Goal: Ask a question

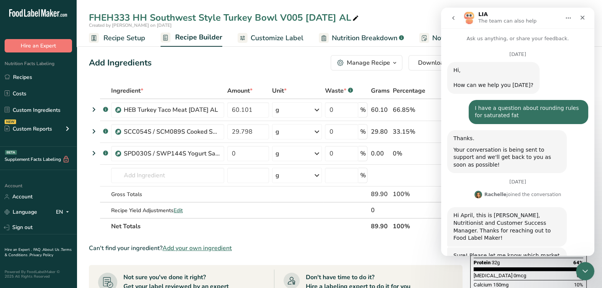
scroll to position [1, 0]
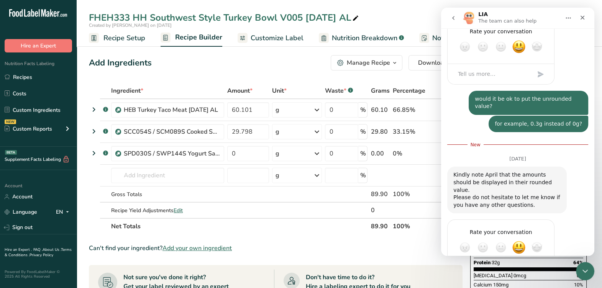
click at [565, 219] on div "Rate your conversation Terrible Bad OK Great Amazing" at bounding box center [517, 256] width 141 height 75
click at [564, 219] on div "Rate your conversation Terrible Bad OK Great Amazing" at bounding box center [517, 256] width 141 height 75
drag, startPoint x: 564, startPoint y: 204, endPoint x: 550, endPoint y: 245, distance: 43.4
click at [550, 245] on div "Rate your conversation Terrible Bad OK Great Amazing" at bounding box center [517, 256] width 141 height 75
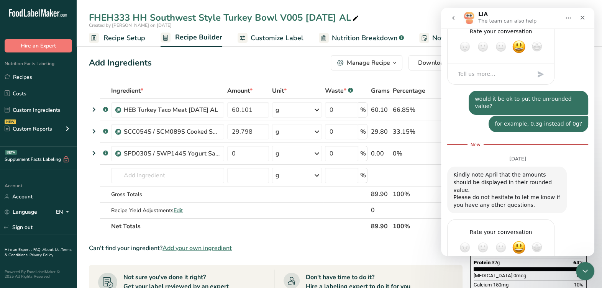
click at [540, 248] on div "Rate your conversation Terrible Bad OK Great Amazing" at bounding box center [517, 256] width 141 height 75
click at [539, 248] on div "Rate your conversation Terrible Bad OK Great Amazing" at bounding box center [517, 256] width 141 height 75
click at [512, 240] on span "Great" at bounding box center [519, 247] width 14 height 14
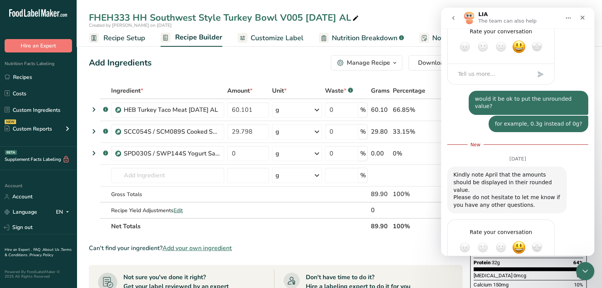
drag, startPoint x: 502, startPoint y: 252, endPoint x: 495, endPoint y: 236, distance: 17.8
click at [493, 266] on textarea "Tell us more…" at bounding box center [493, 274] width 80 height 16
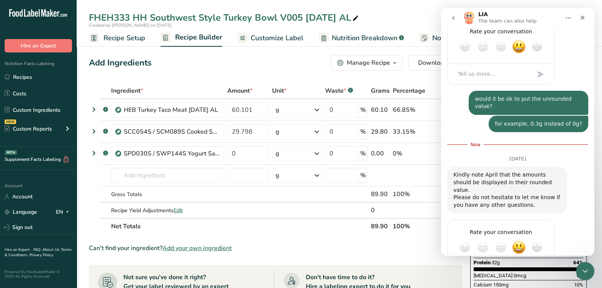
click at [485, 245] on div "Rate your conversation Terrible Bad OK Great Amazing" at bounding box center [517, 256] width 141 height 75
click at [462, 240] on span "Terrible" at bounding box center [465, 247] width 14 height 14
click at [500, 240] on span "OK" at bounding box center [501, 247] width 14 height 14
drag, startPoint x: 565, startPoint y: 204, endPoint x: 551, endPoint y: 235, distance: 33.8
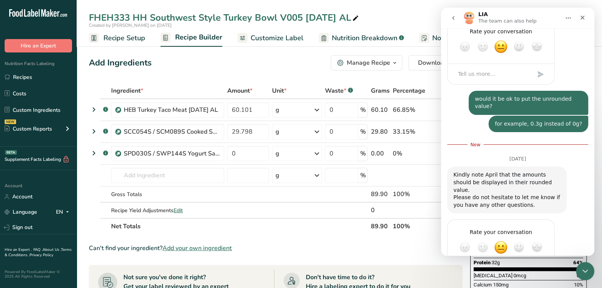
click at [565, 219] on div "Rate your conversation Terrible Bad OK Great Amazing" at bounding box center [517, 256] width 141 height 75
click at [549, 242] on div "Ask us anything, or share your feedback. [DATE] Hi, ​ How can we help you [DATE…" at bounding box center [517, 141] width 153 height 227
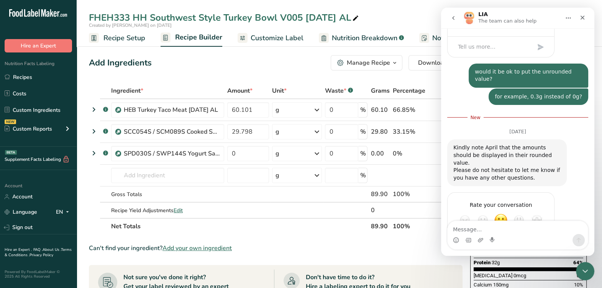
scroll to position [629, 0]
click at [546, 236] on div "Intercom messenger" at bounding box center [517, 240] width 140 height 12
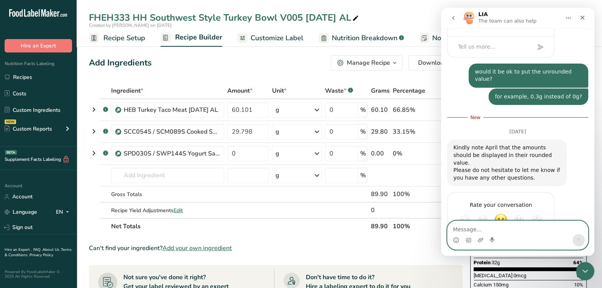
click at [541, 225] on textarea "Message…" at bounding box center [517, 227] width 140 height 13
type textarea "w"
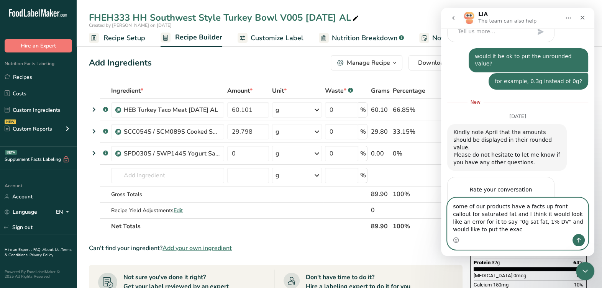
scroll to position [652, 0]
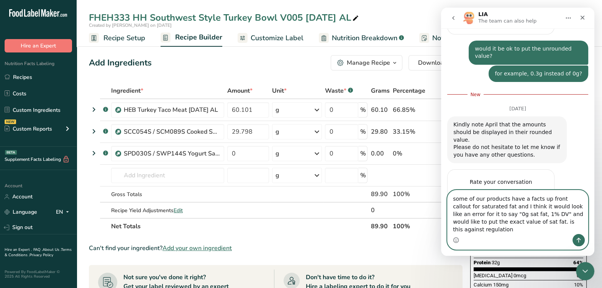
type textarea "some of our products have a facts up front callout for saturated fat and I thin…"
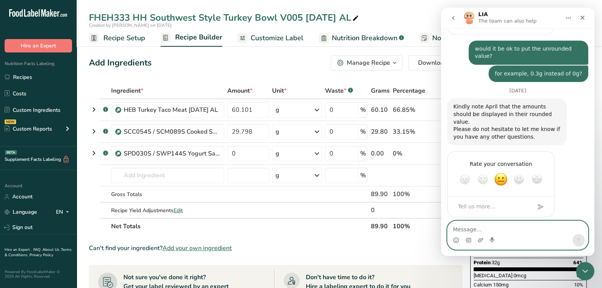
scroll to position [664, 0]
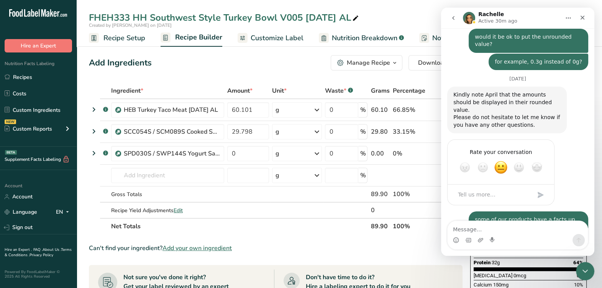
click at [571, 20] on button "Home" at bounding box center [568, 18] width 15 height 15
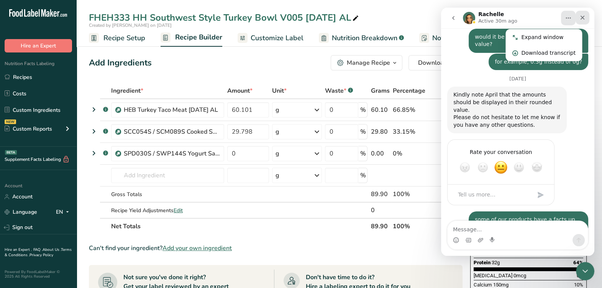
click at [584, 15] on icon "Close" at bounding box center [582, 18] width 6 height 6
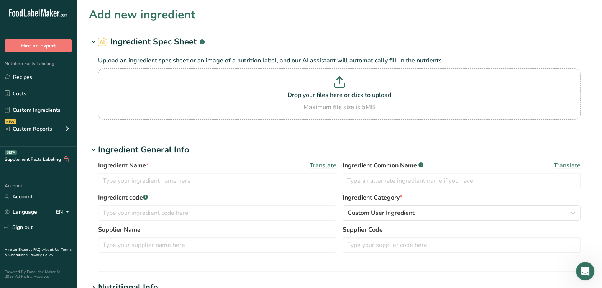
scroll to position [1, 0]
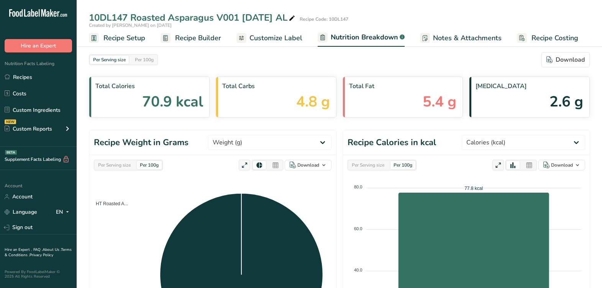
select select "Calories"
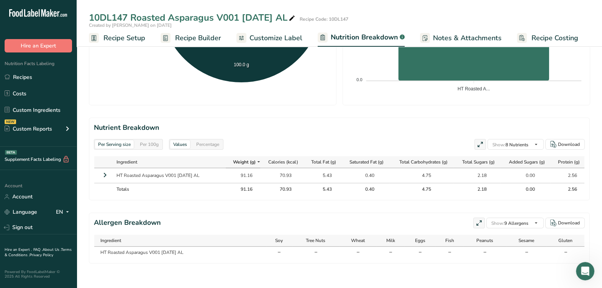
scroll to position [664, 0]
click at [580, 271] on icon "Open Intercom Messenger" at bounding box center [583, 270] width 13 height 13
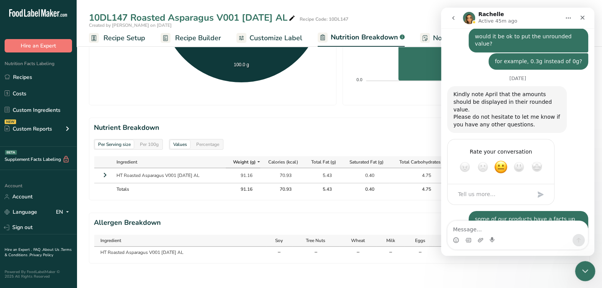
scroll to position [0, 0]
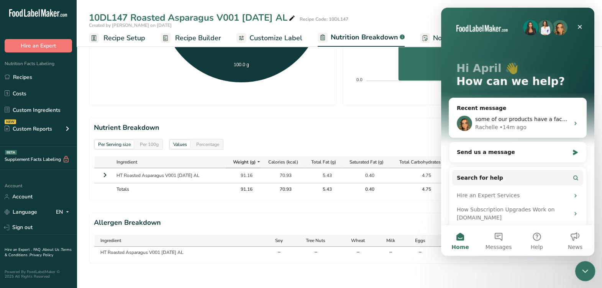
click at [580, 271] on icon "Close Intercom Messenger" at bounding box center [583, 269] width 9 height 9
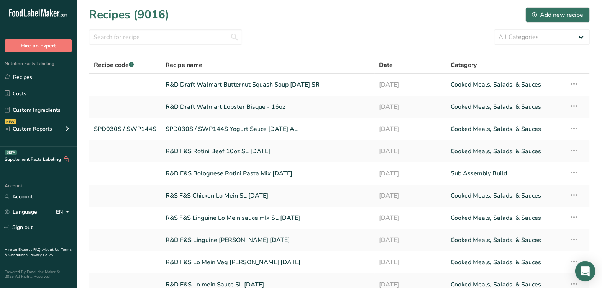
click at [586, 266] on div "Open Intercom Messenger" at bounding box center [585, 271] width 20 height 20
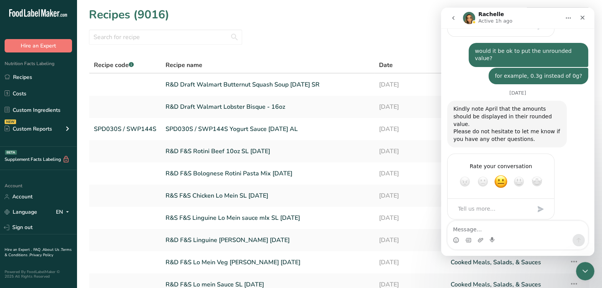
scroll to position [664, 0]
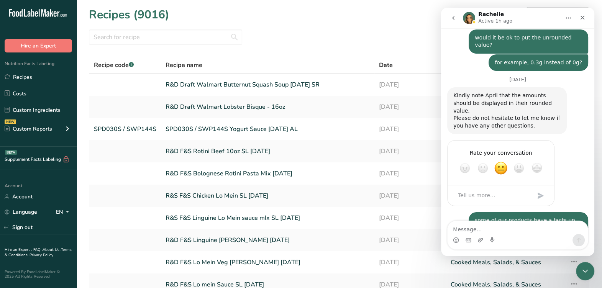
click at [483, 230] on textarea "Message…" at bounding box center [517, 227] width 140 height 13
type textarea "or can we put the DV at 0%?"
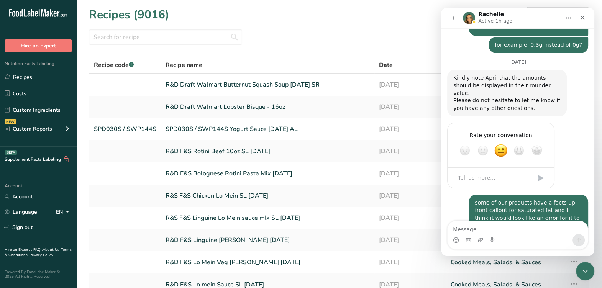
click at [400, 36] on div "All Categories Baked Goods Beverages Confectionery Cooked Meals, Salads, & Sauc…" at bounding box center [339, 36] width 500 height 15
click at [579, 19] on icon "Close" at bounding box center [582, 18] width 6 height 6
